Goal: Communication & Community: Ask a question

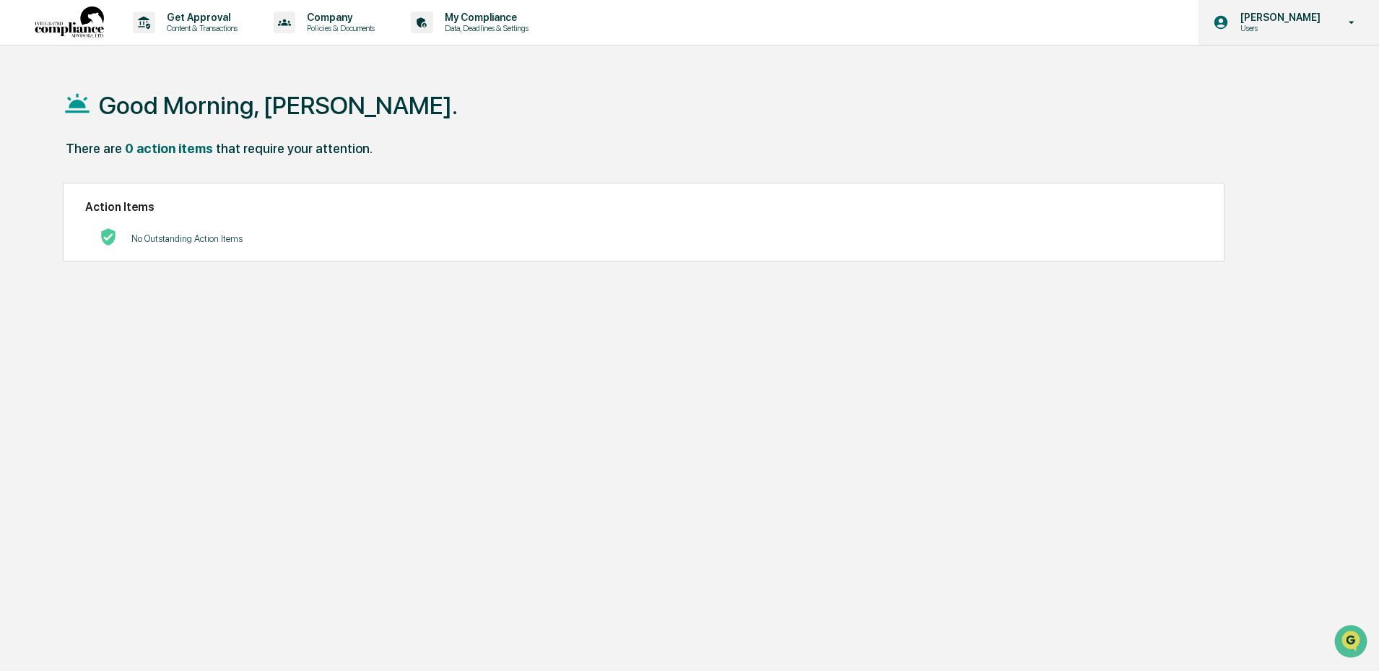
click at [1339, 30] on div "Katy Couperus Users" at bounding box center [1289, 22] width 181 height 45
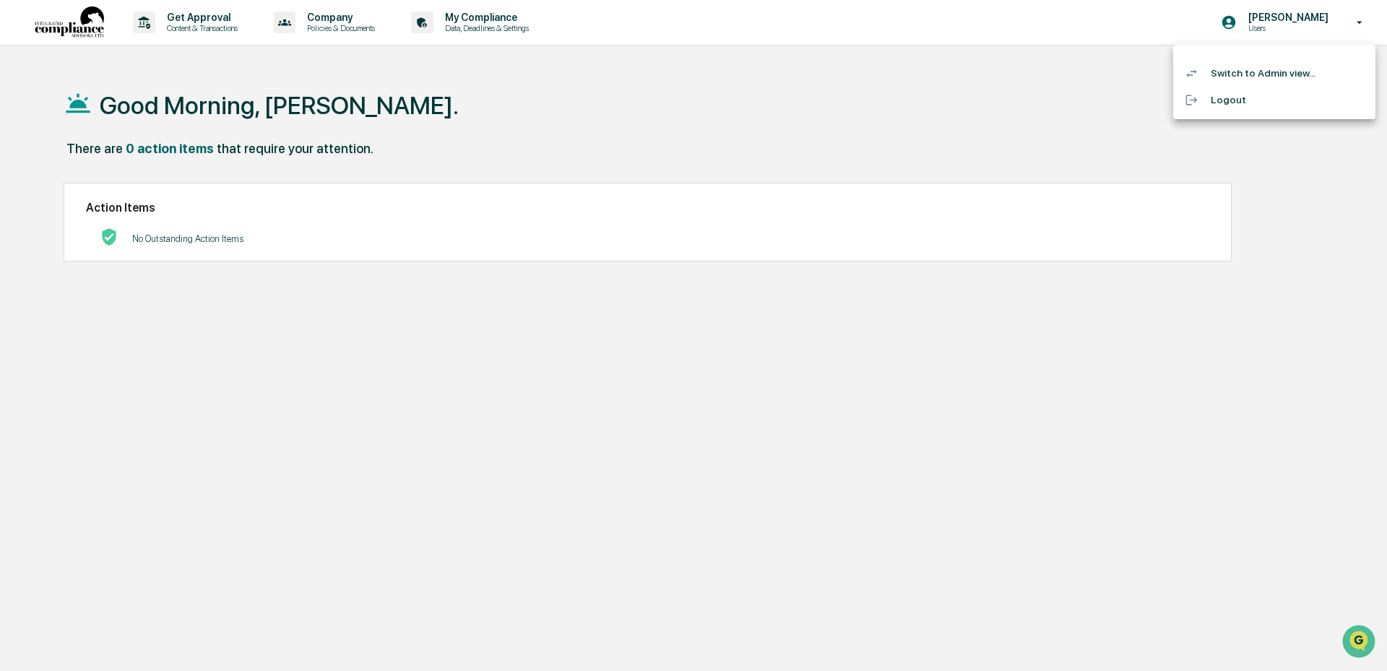
click at [1313, 79] on li "Switch to Admin view..." at bounding box center [1274, 73] width 202 height 27
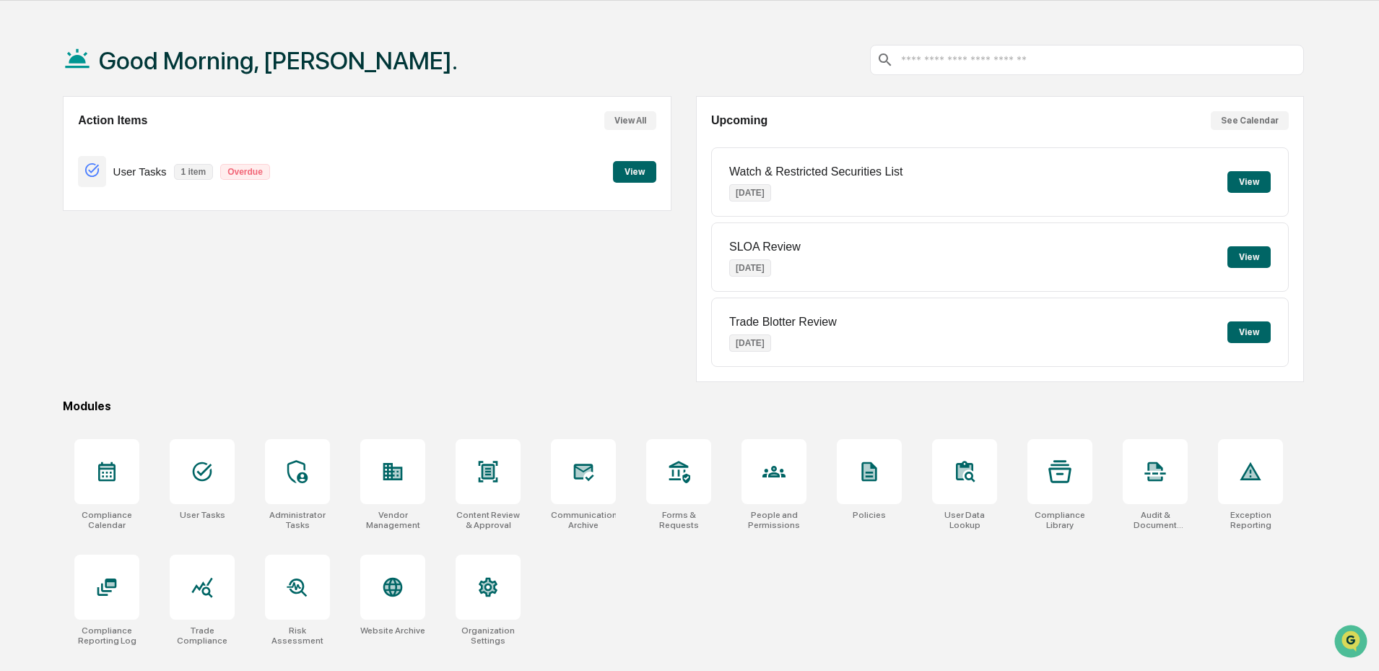
scroll to position [69, 0]
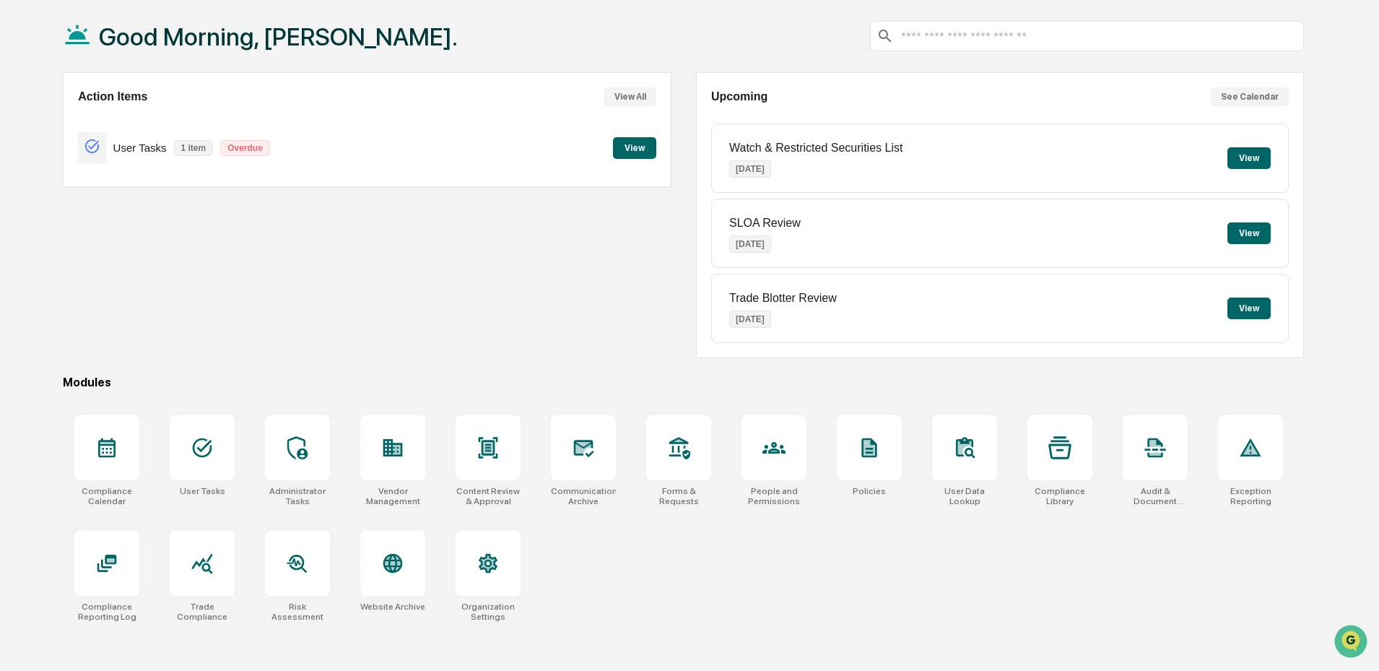
click at [648, 150] on button "View" at bounding box center [634, 148] width 43 height 22
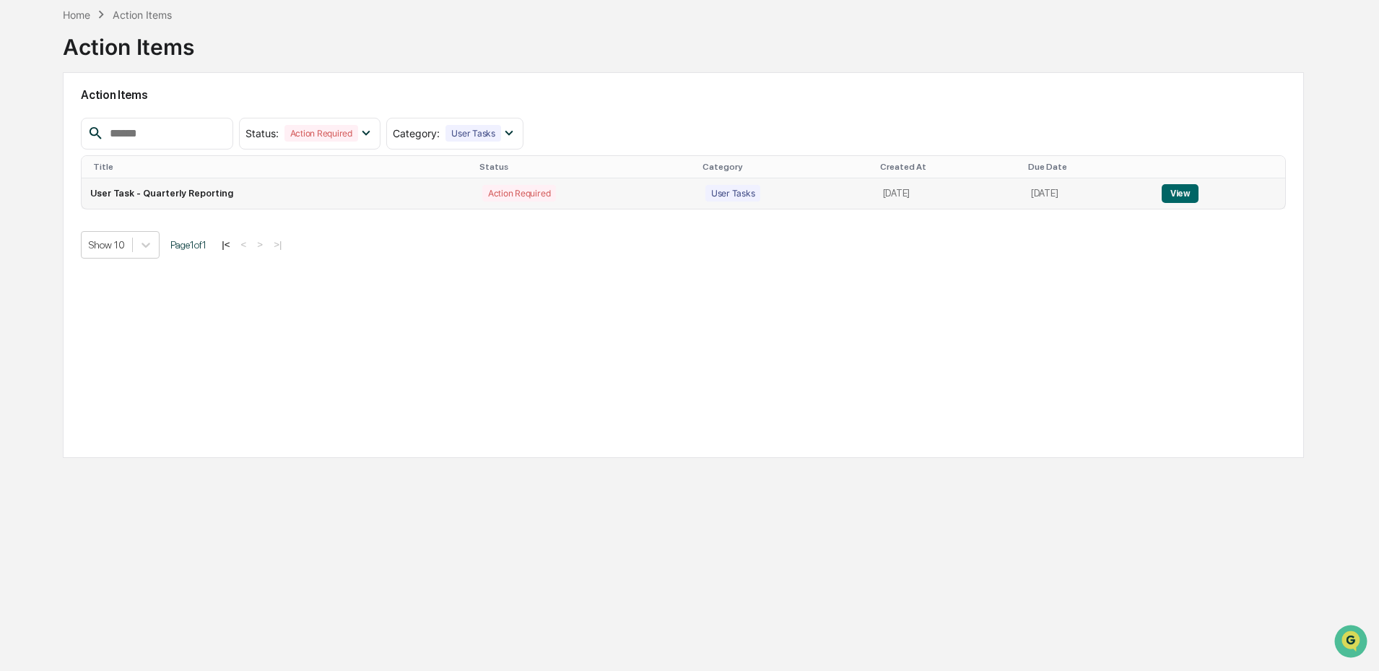
click at [1174, 196] on button "View" at bounding box center [1180, 193] width 37 height 19
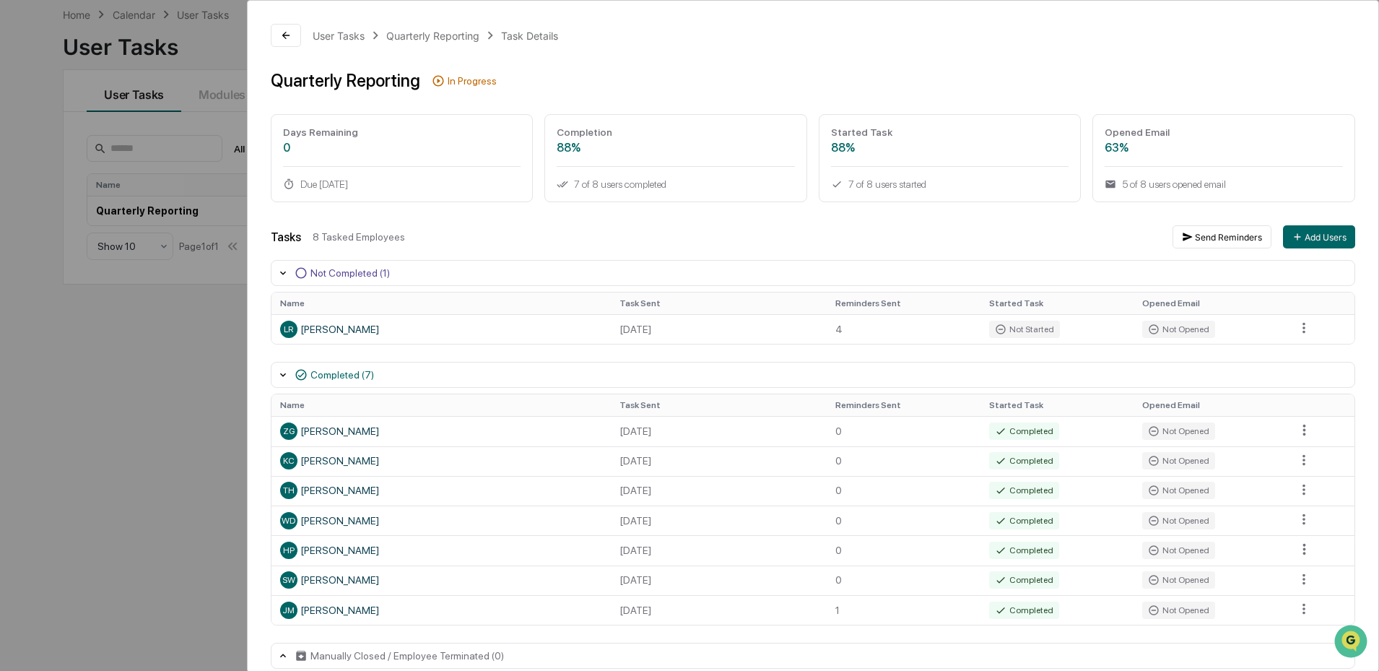
scroll to position [20, 0]
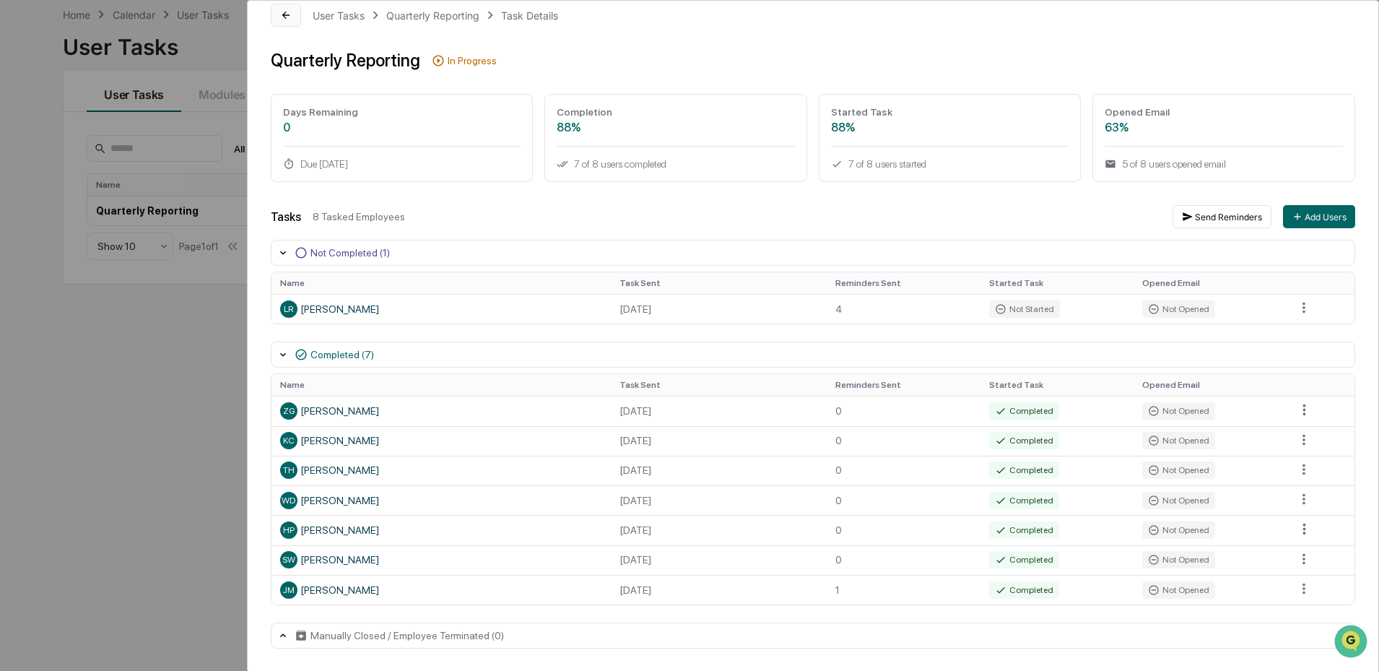
click at [288, 20] on icon at bounding box center [286, 15] width 12 height 12
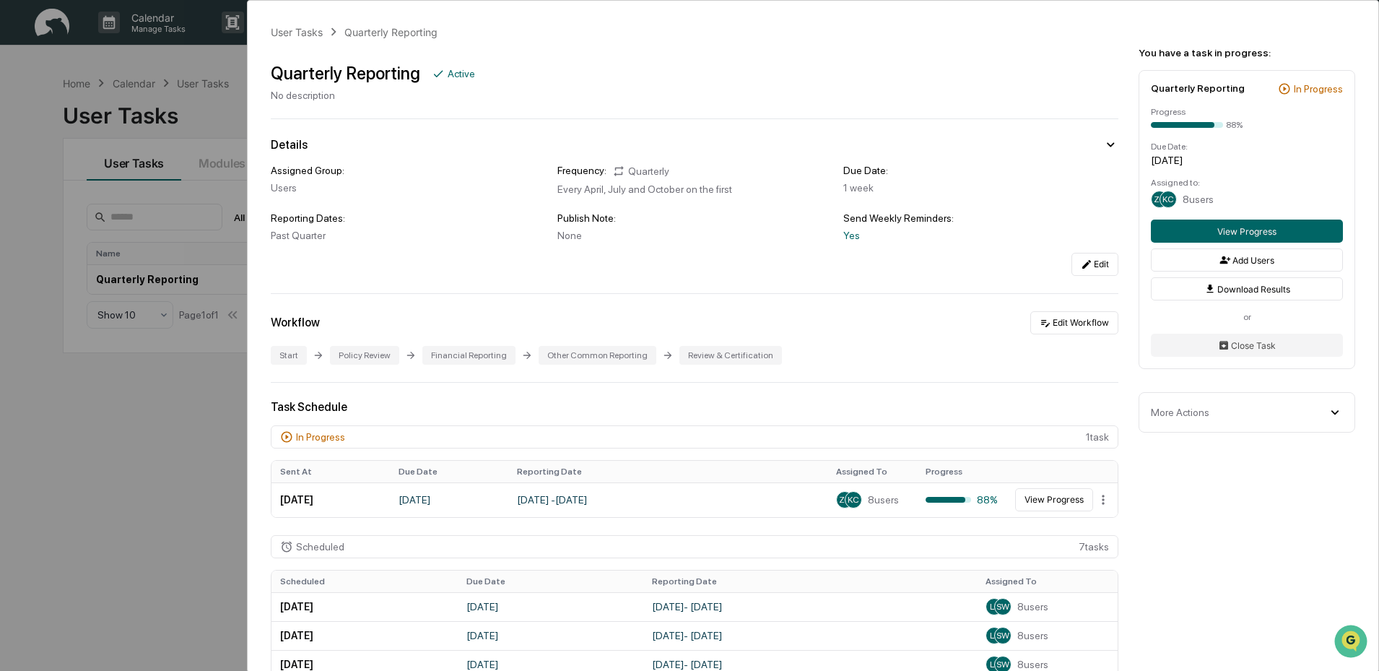
click at [191, 558] on div "User Tasks Quarterly Reporting Quarterly Reporting Active No description Detail…" at bounding box center [689, 335] width 1379 height 671
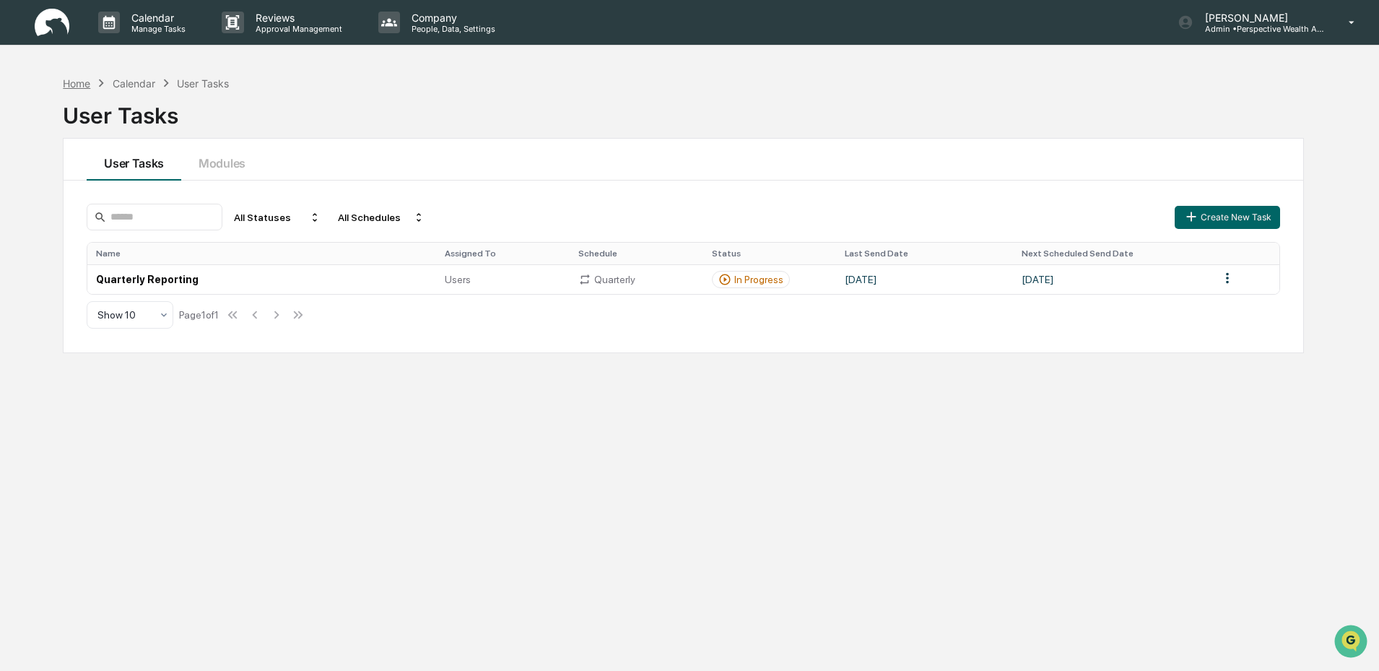
click at [90, 82] on div "Home" at bounding box center [76, 83] width 27 height 12
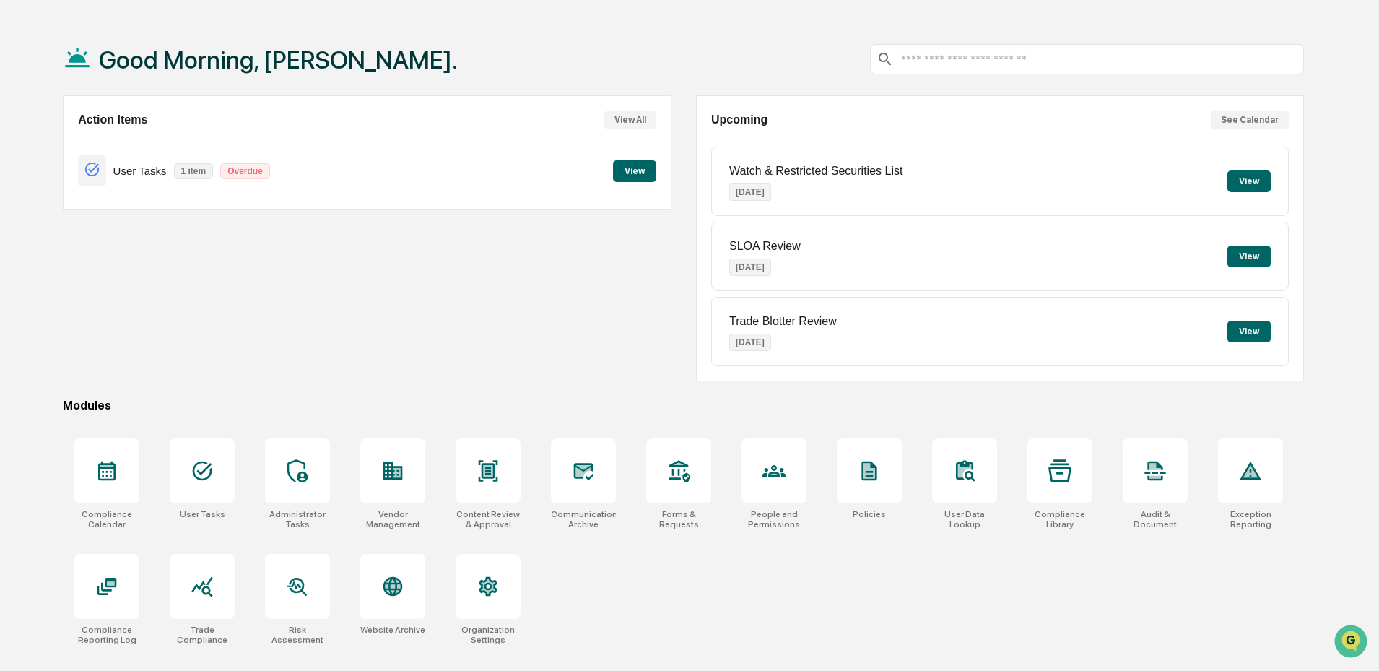
scroll to position [69, 0]
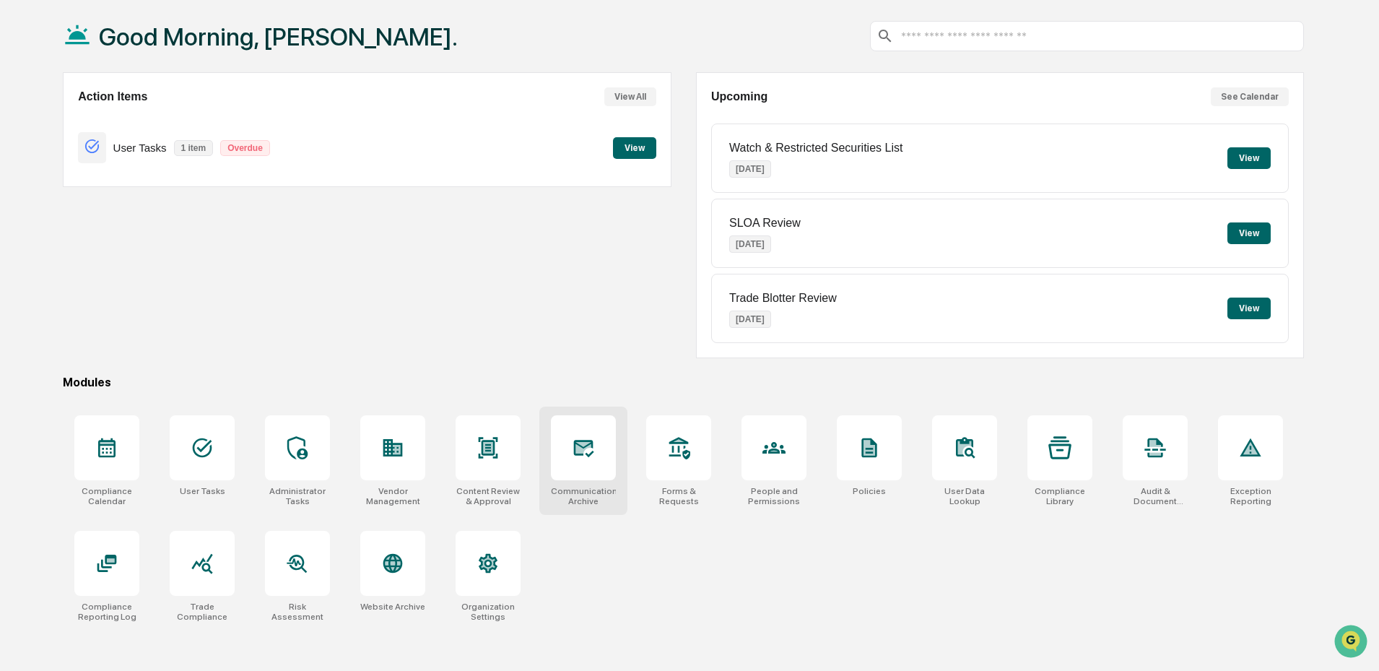
click at [582, 446] on icon at bounding box center [584, 448] width 20 height 17
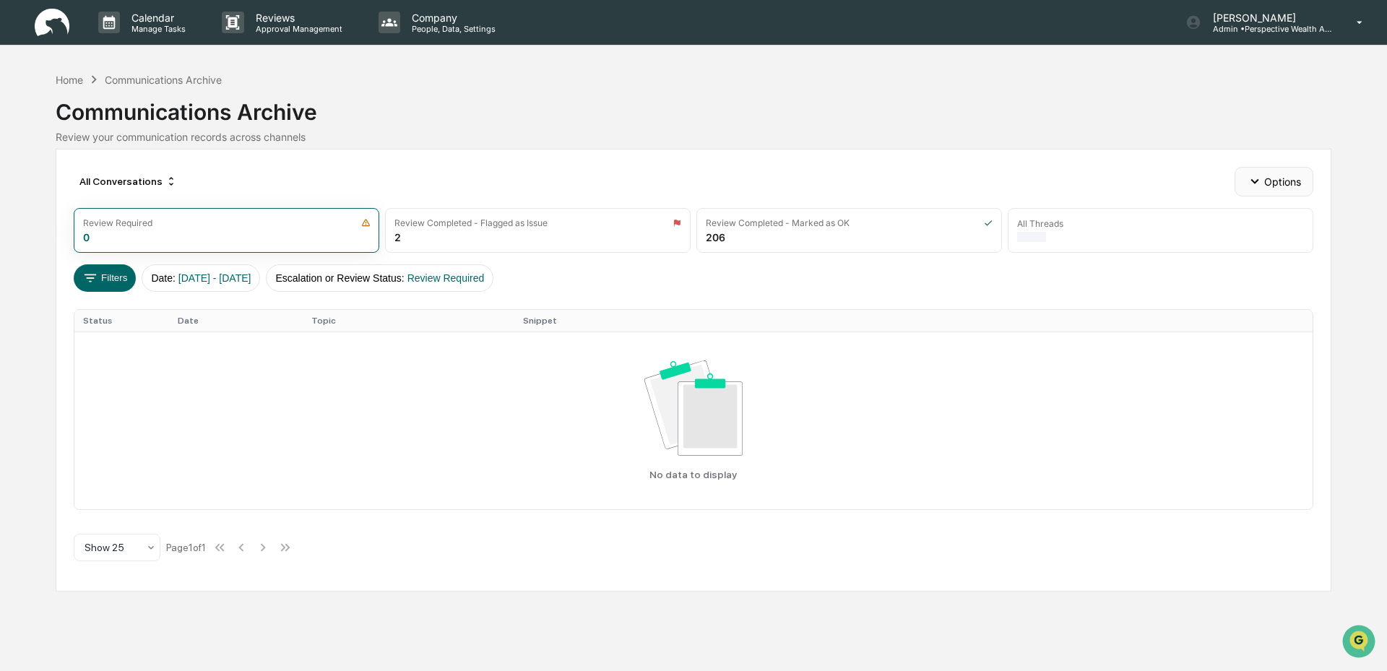
click at [1262, 183] on button "Options" at bounding box center [1273, 181] width 79 height 29
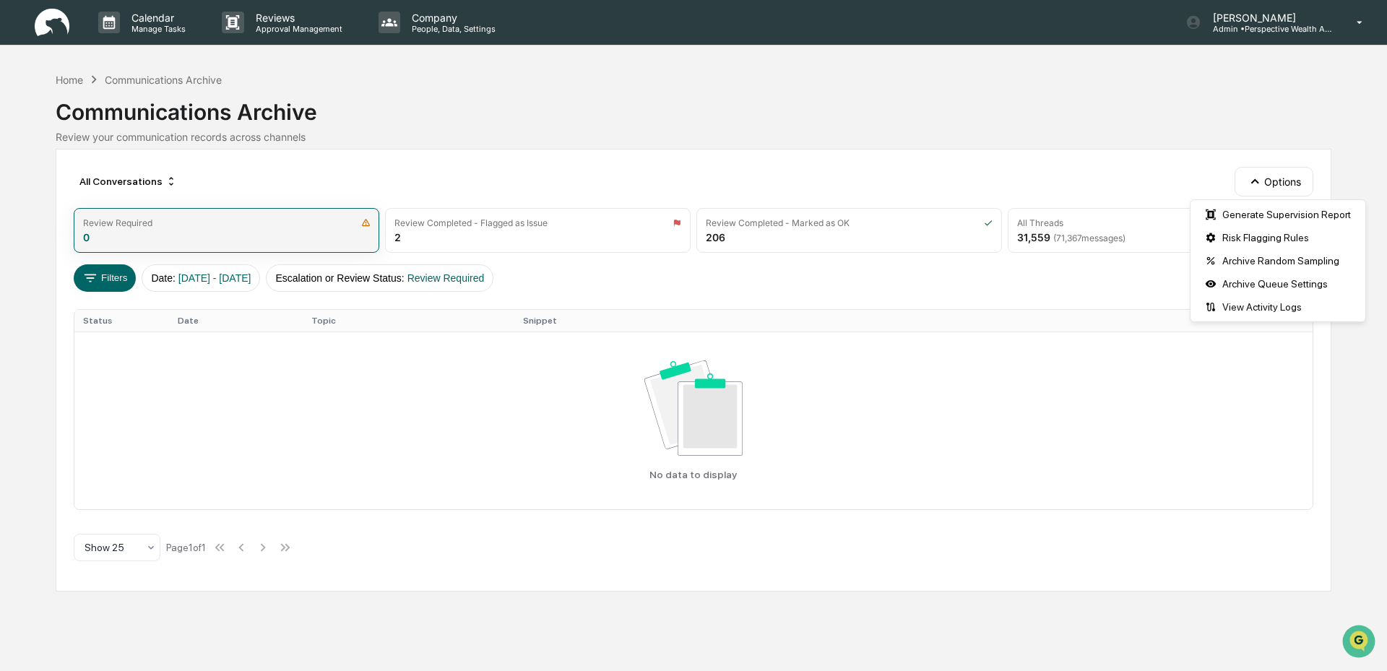
click at [372, 235] on div "Review Required 0" at bounding box center [227, 230] width 306 height 45
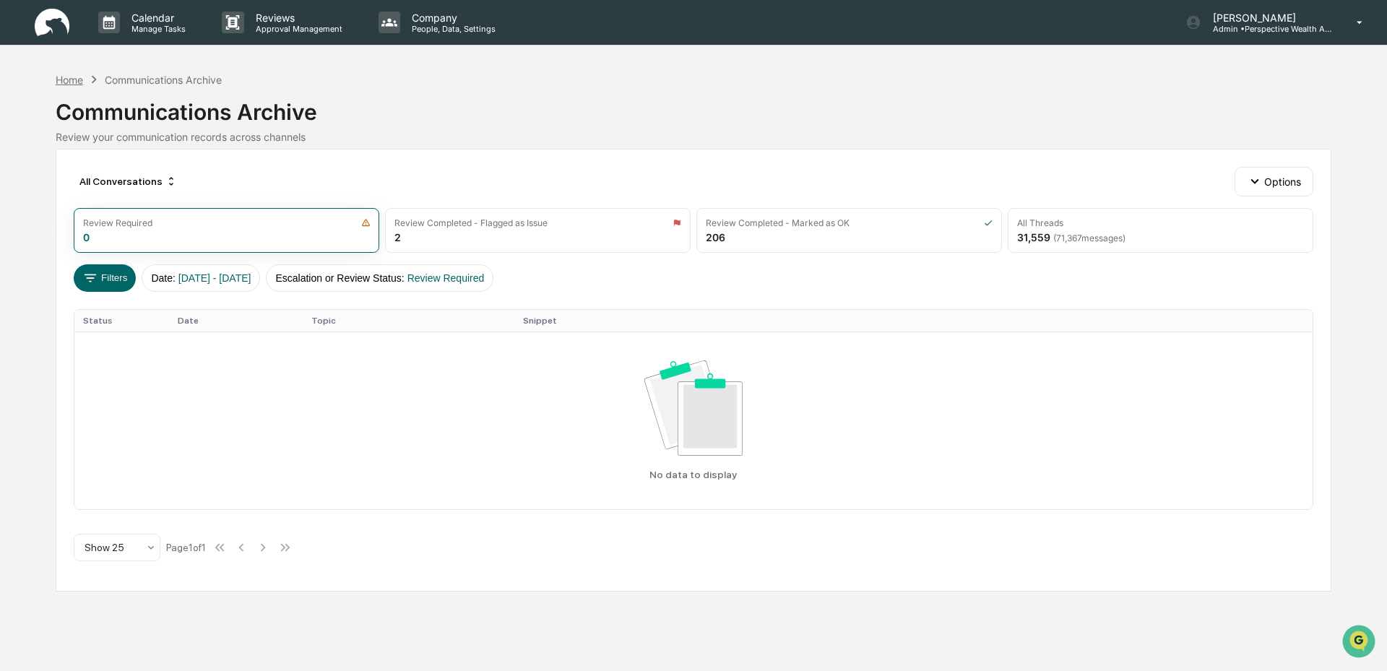
click at [72, 76] on div "Home" at bounding box center [69, 80] width 27 height 12
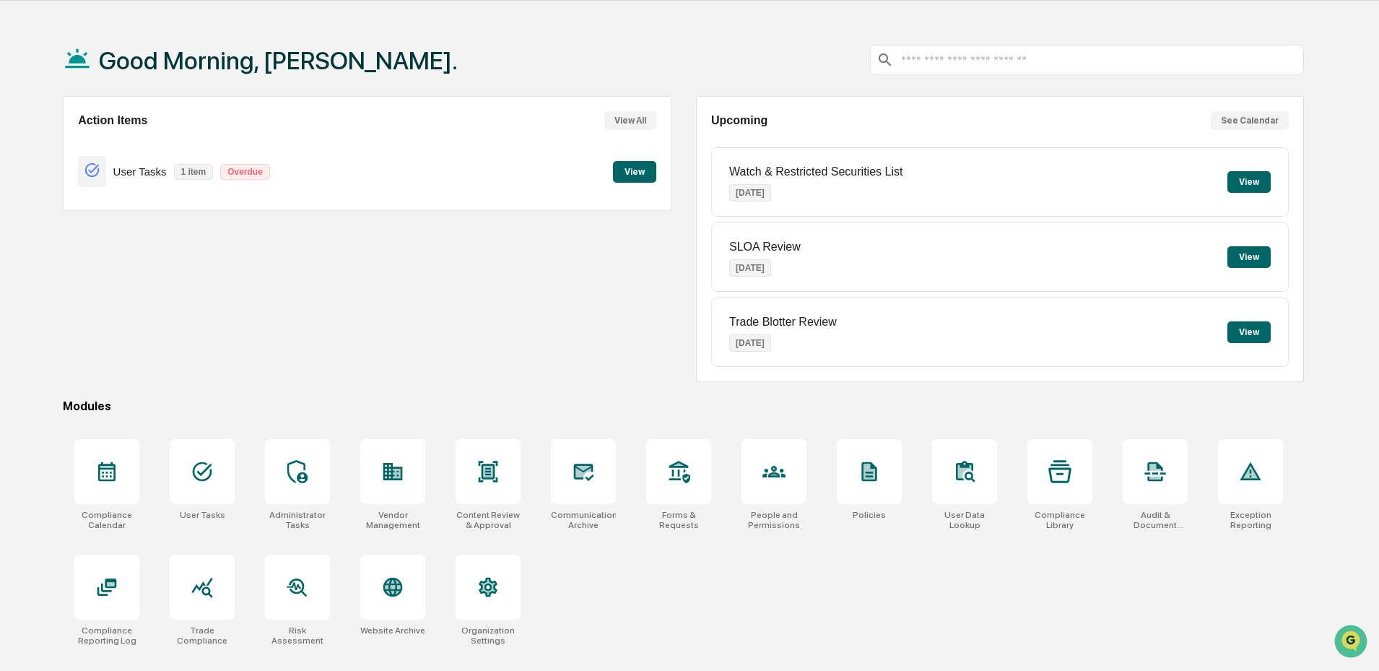
scroll to position [69, 0]
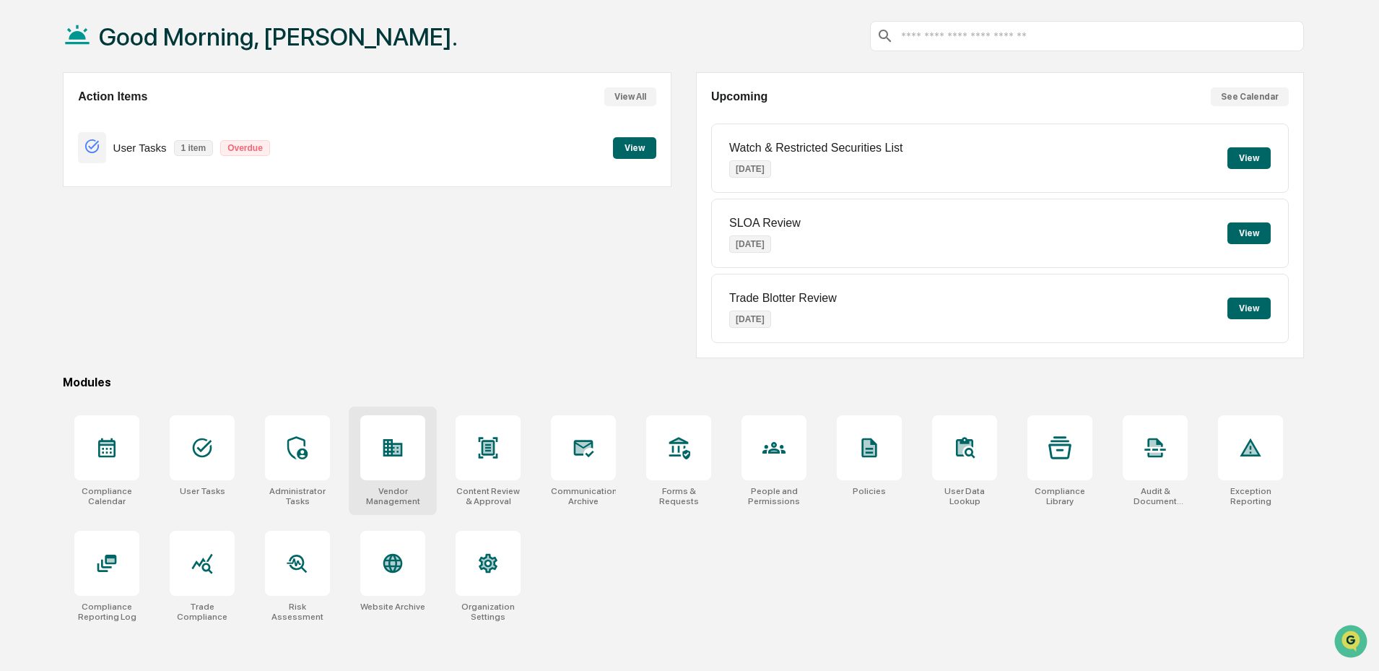
click at [401, 472] on div at bounding box center [392, 447] width 65 height 65
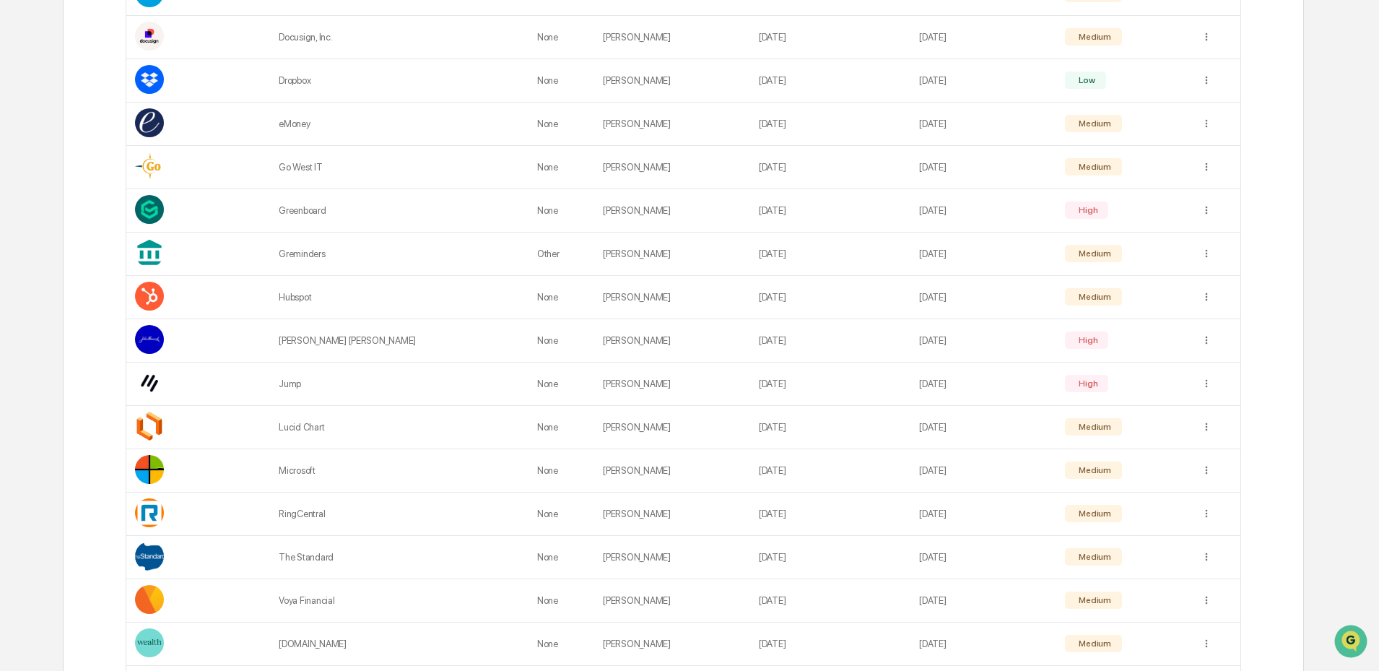
scroll to position [536, 0]
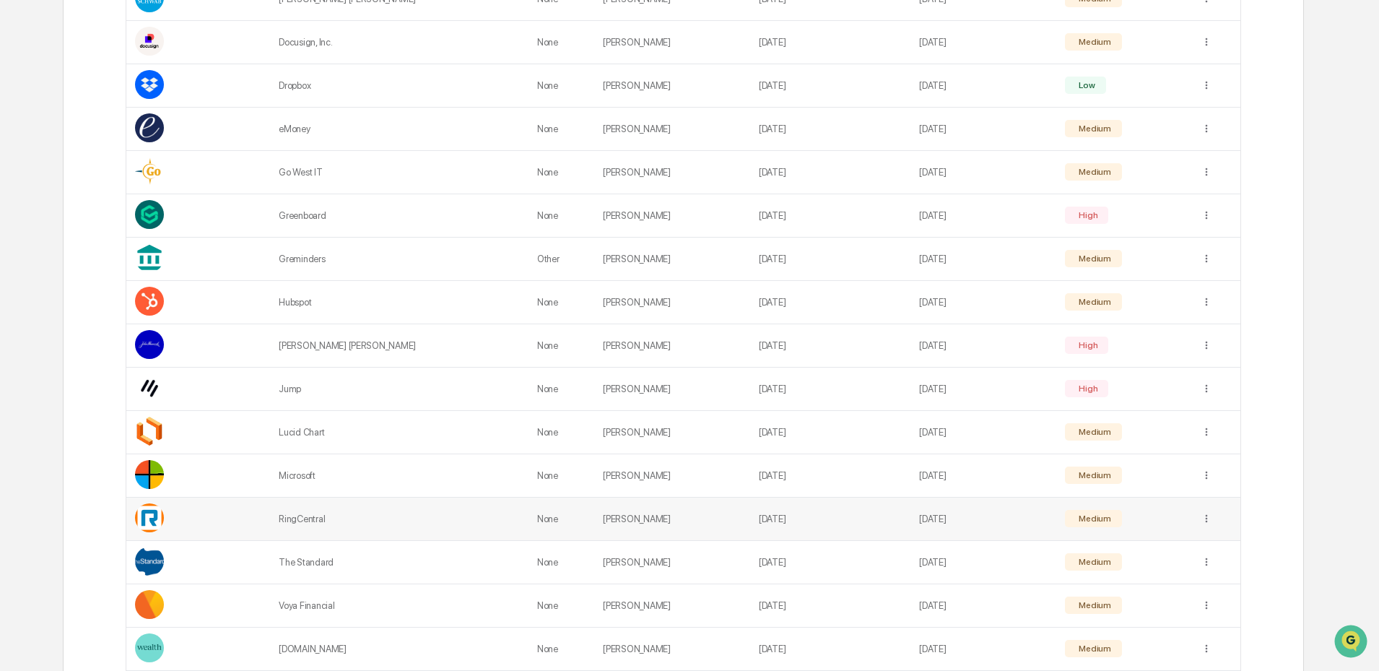
click at [319, 511] on td "RingCentral" at bounding box center [399, 519] width 259 height 43
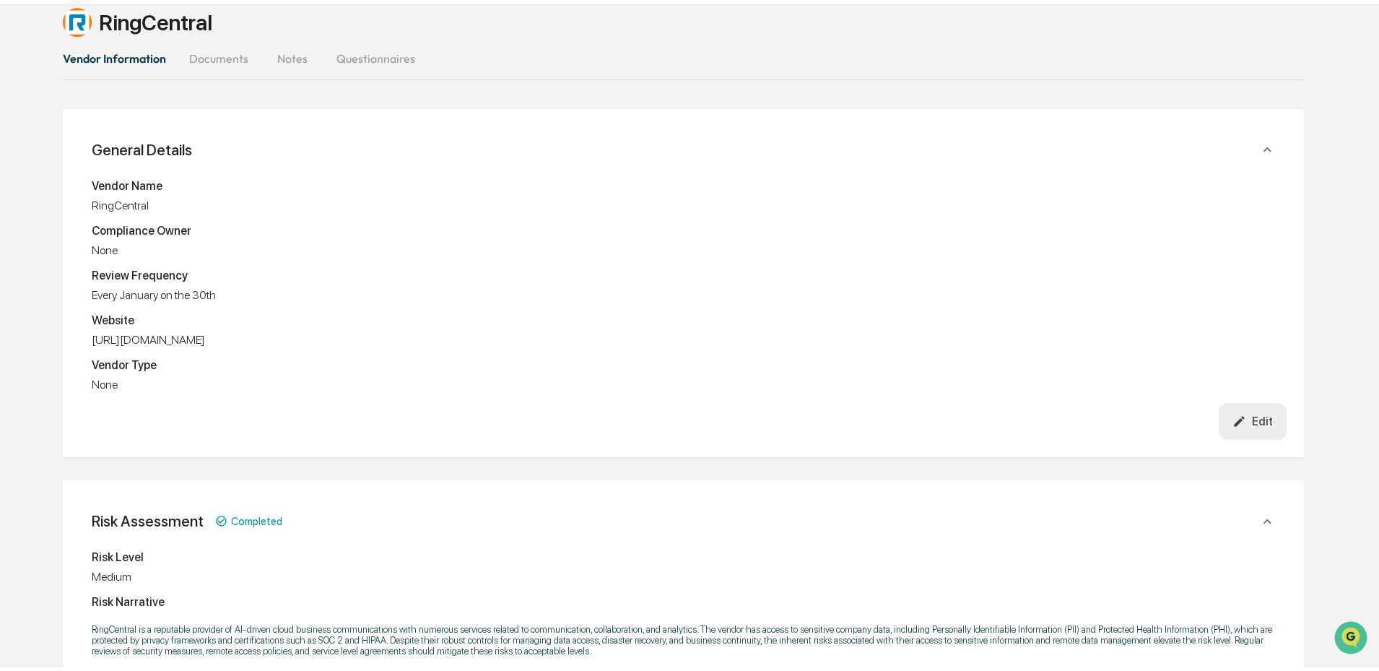
scroll to position [536, 0]
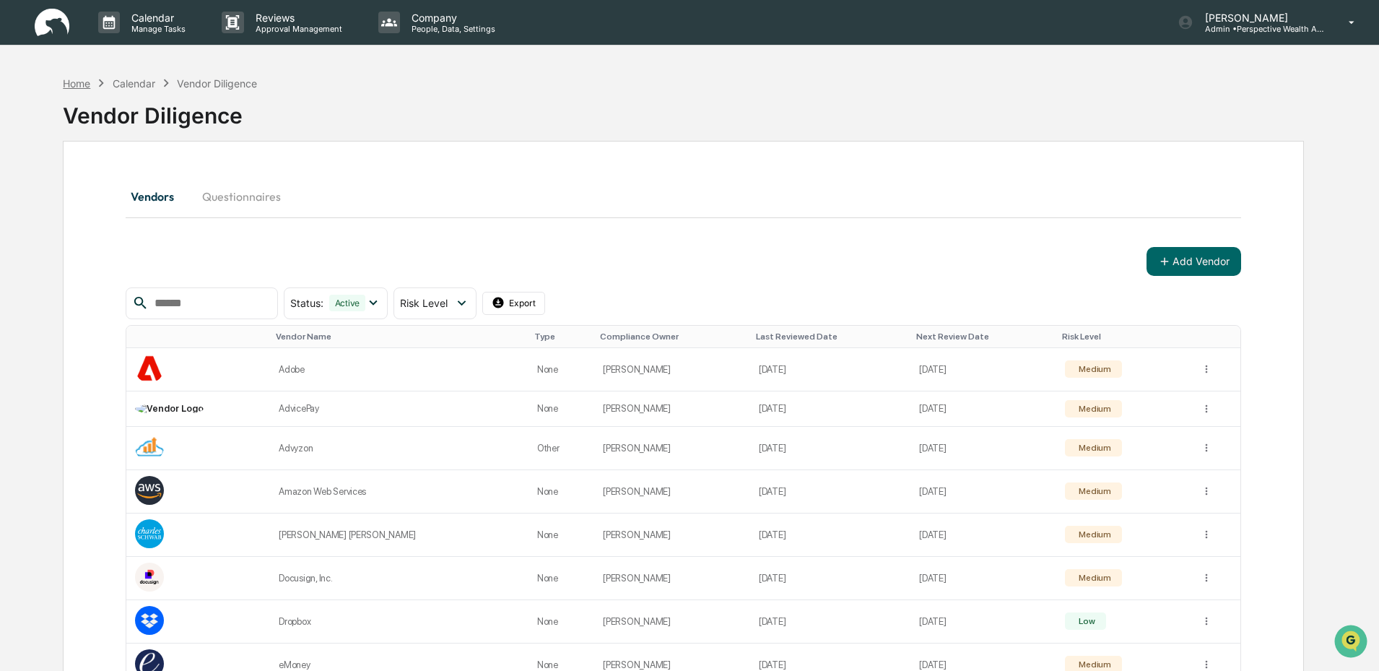
click at [80, 87] on div "Home" at bounding box center [76, 83] width 27 height 12
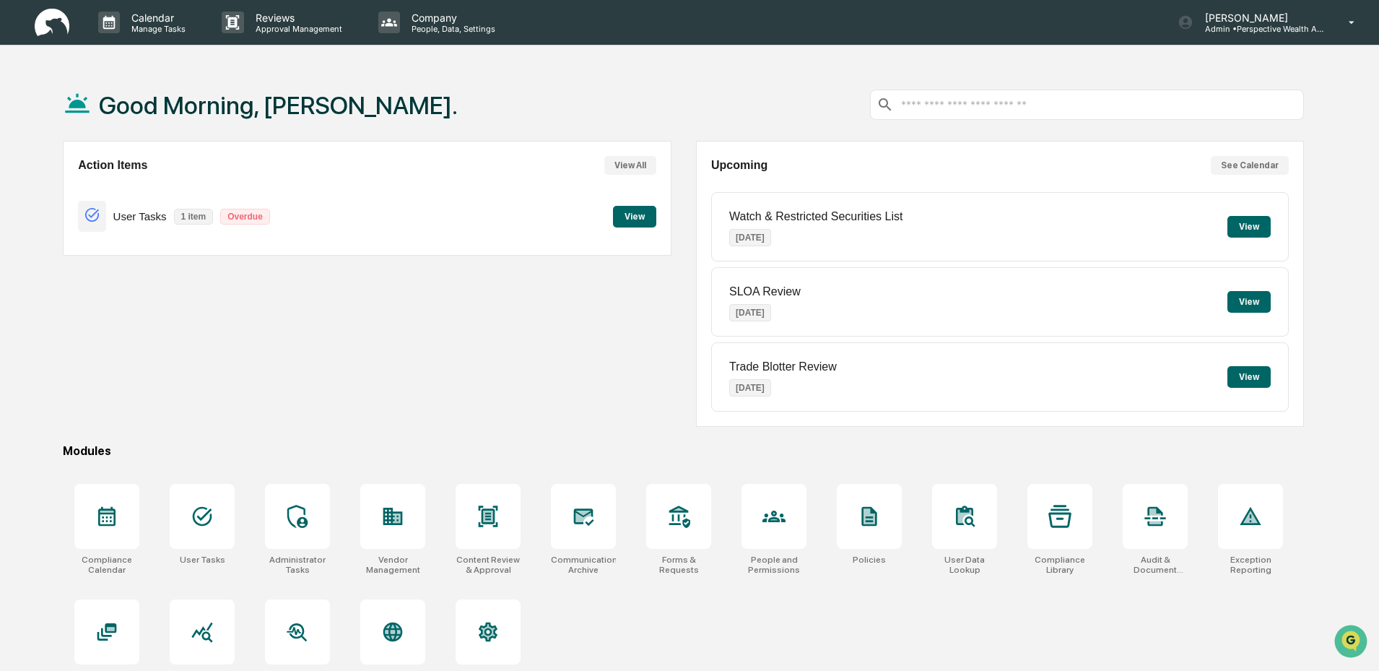
scroll to position [69, 0]
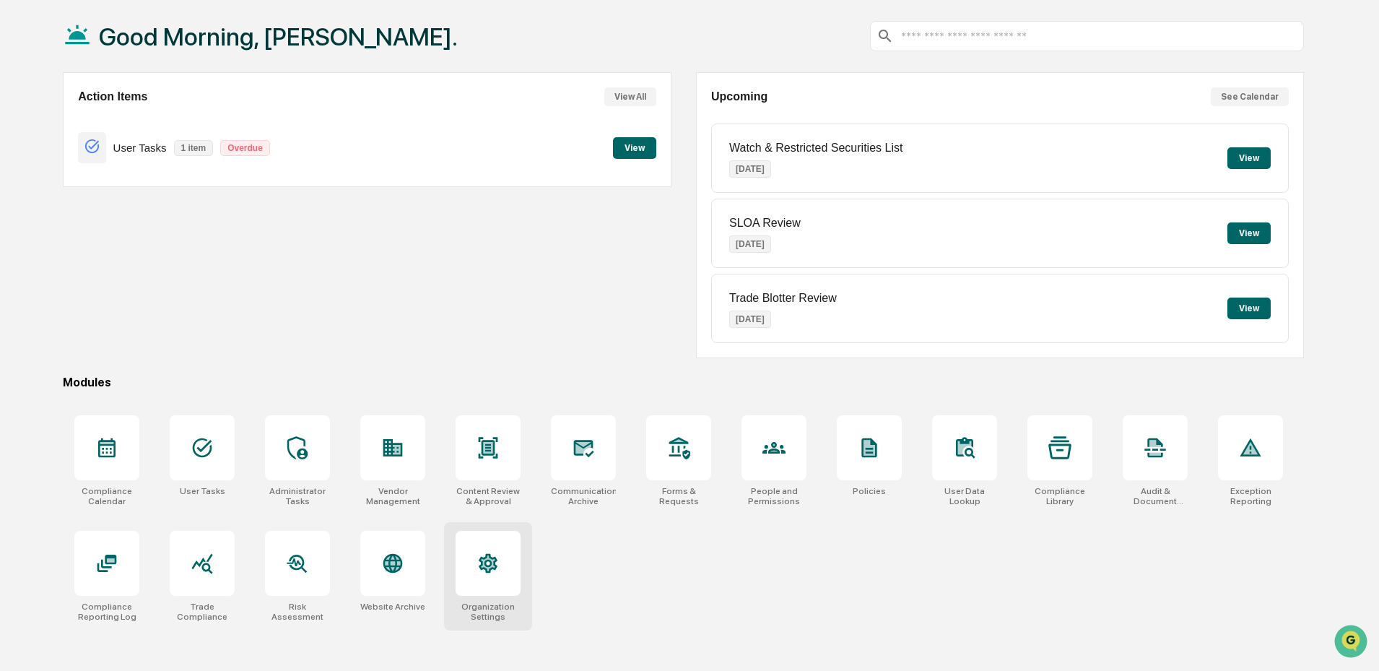
click at [491, 555] on icon at bounding box center [488, 563] width 23 height 23
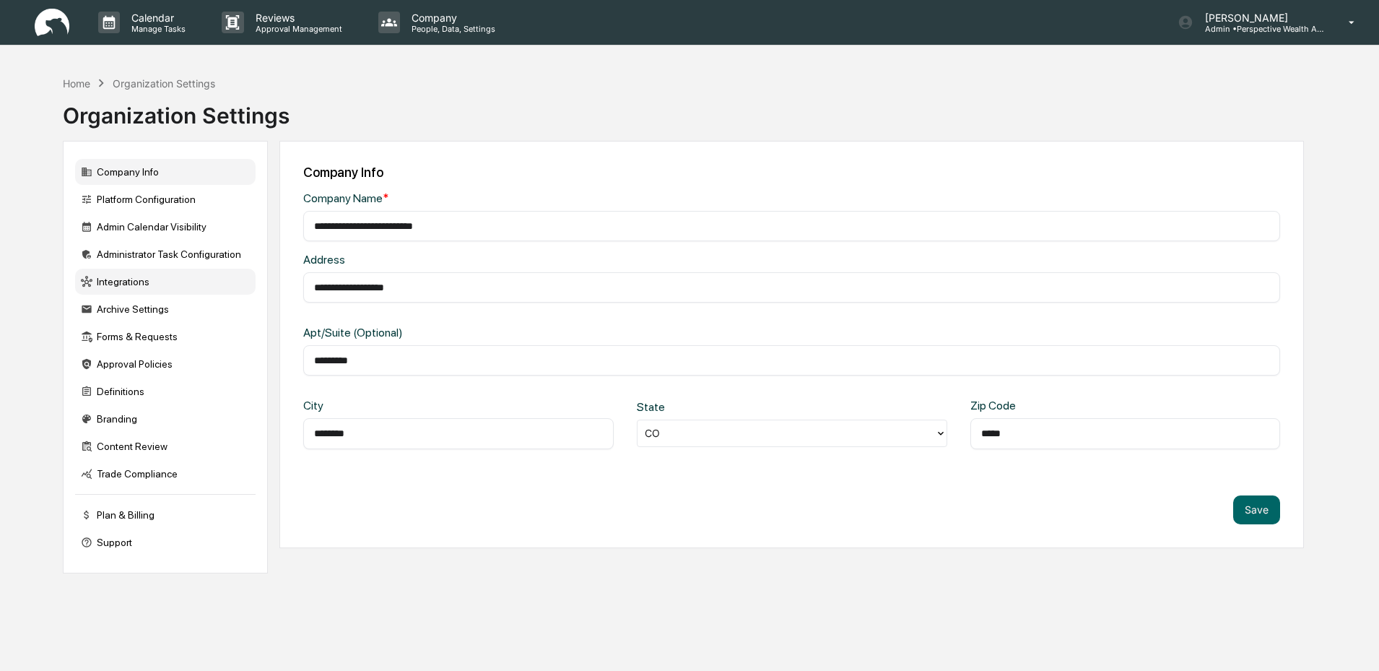
click at [125, 276] on div "Integrations" at bounding box center [165, 282] width 181 height 26
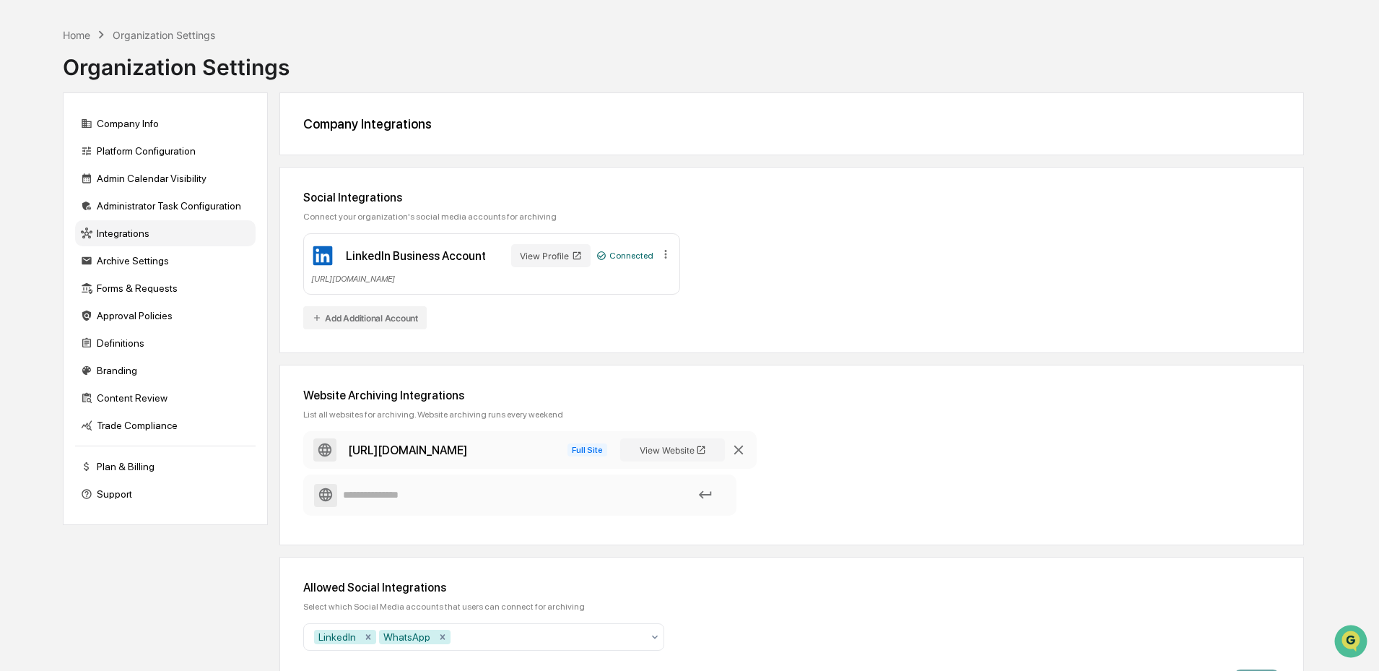
scroll to position [100, 0]
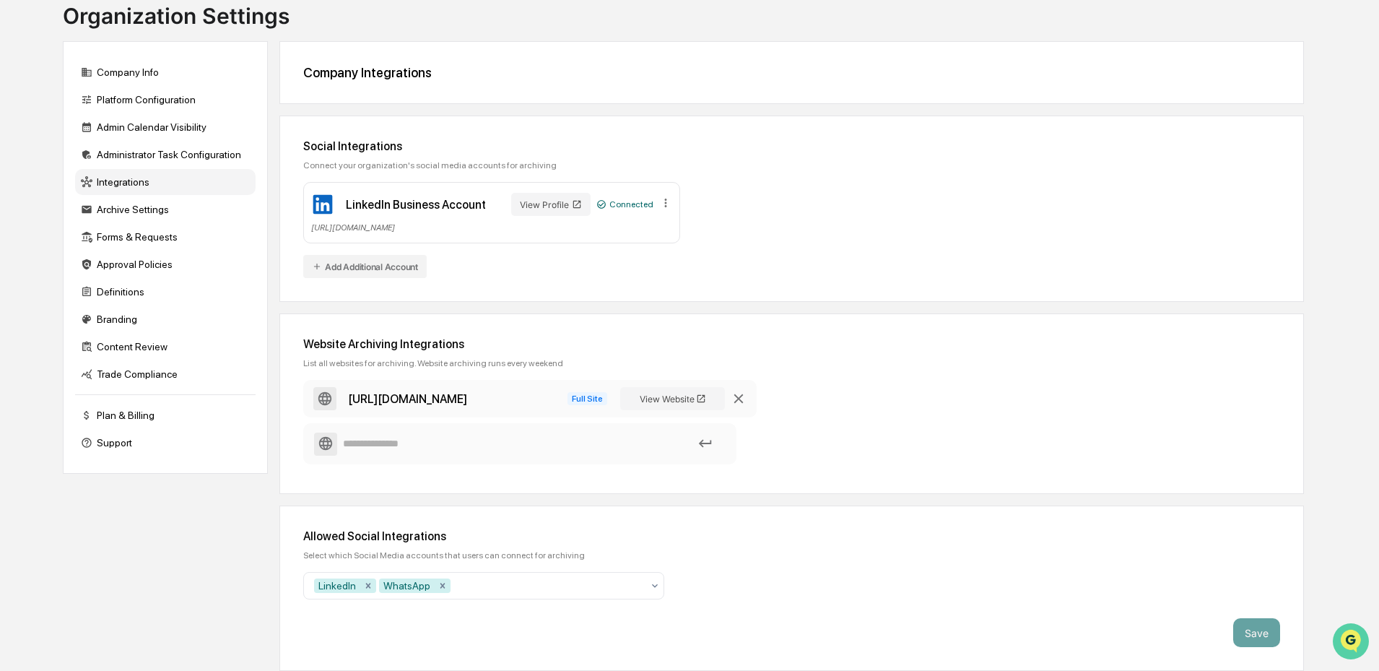
click at [1357, 648] on icon "Open customer support" at bounding box center [1351, 659] width 36 height 36
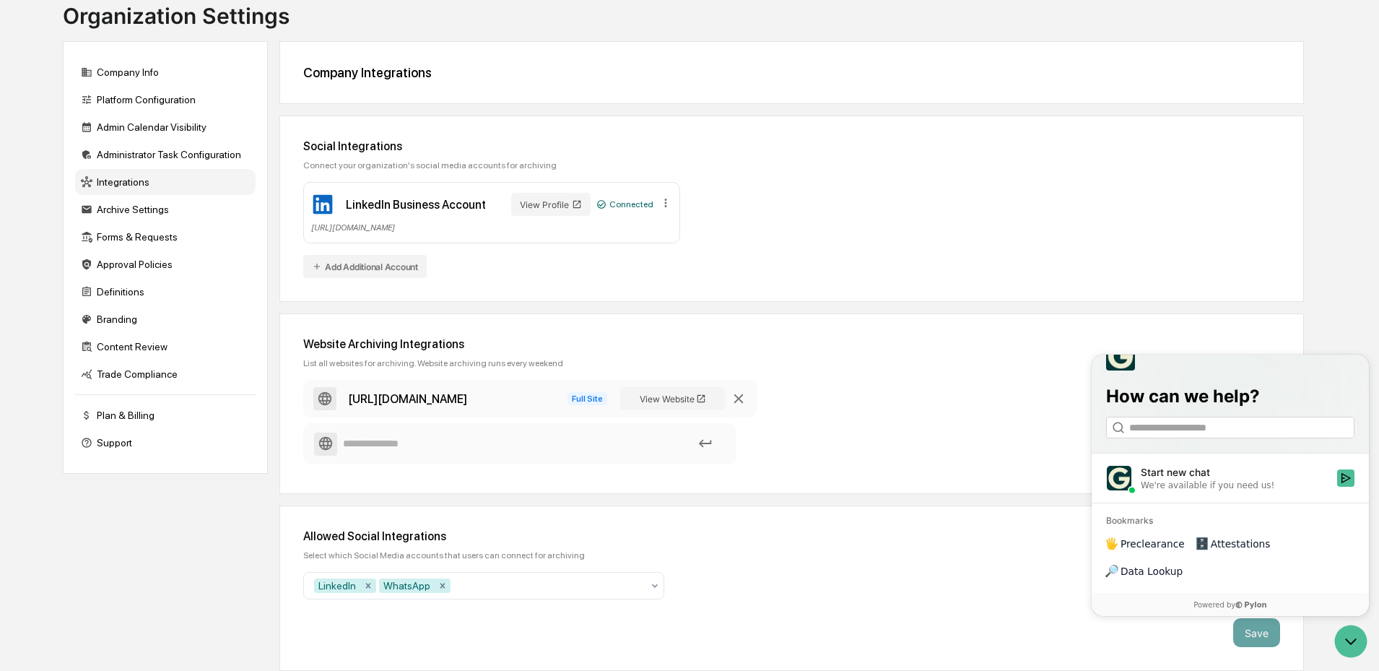
click at [1203, 503] on label "Start new chat We're available if you need us!" at bounding box center [1230, 478] width 277 height 49
click at [1338, 487] on button "Start new chat We're available if you need us!" at bounding box center [1346, 477] width 17 height 17
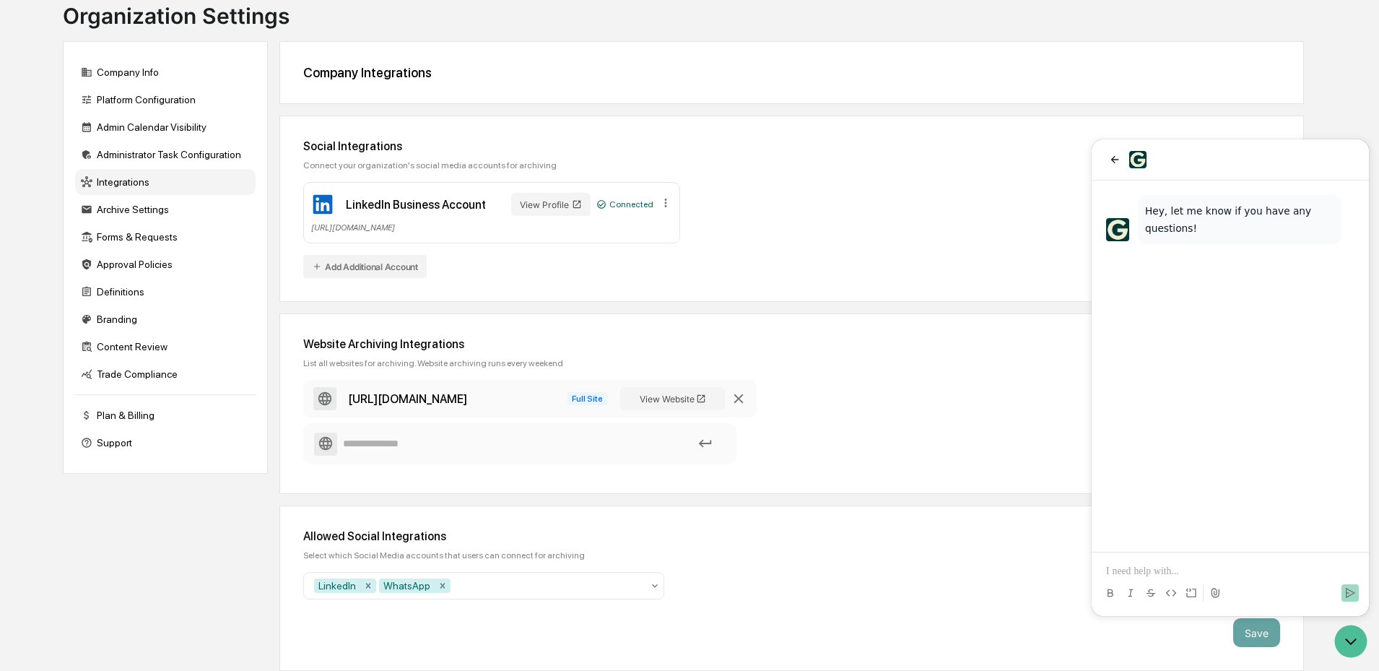
click at [1157, 573] on p at bounding box center [1230, 571] width 248 height 14
